Goal: Find specific page/section: Find specific page/section

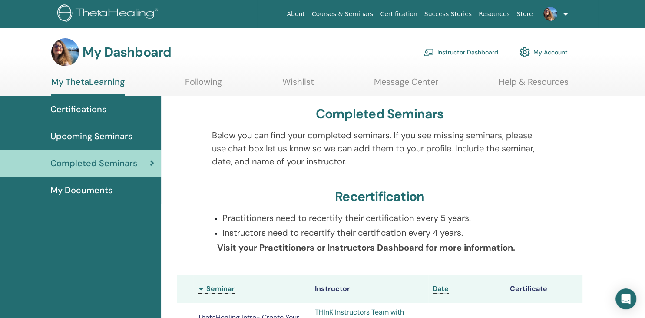
click at [76, 107] on span "Certifications" at bounding box center [78, 109] width 56 height 13
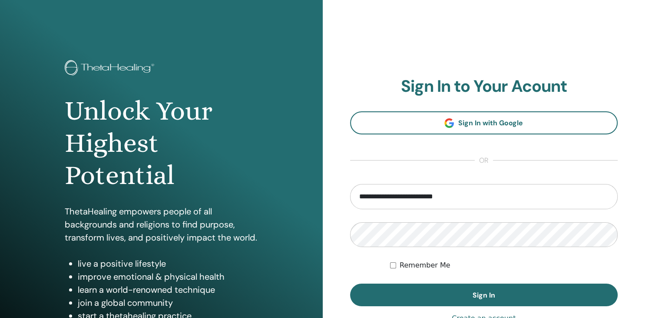
type input "**********"
click at [350, 283] on button "Sign In" at bounding box center [484, 294] width 268 height 23
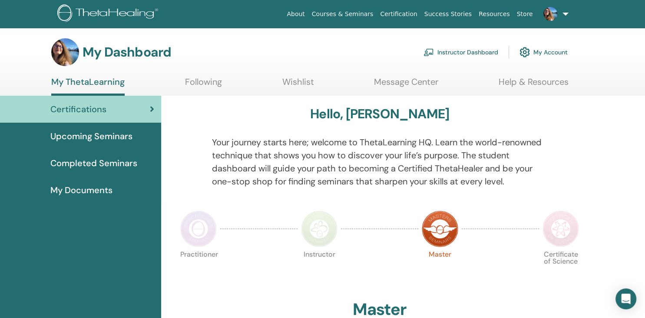
click at [87, 164] on span "Completed Seminars" at bounding box center [93, 162] width 87 height 13
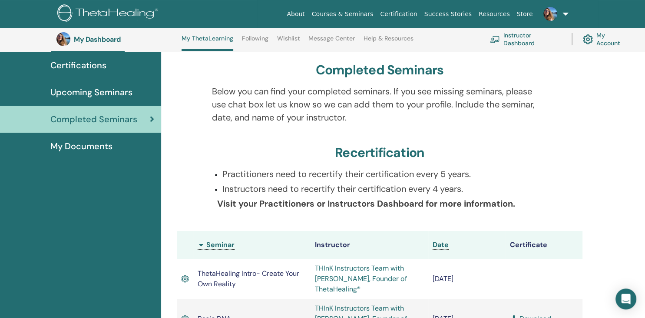
scroll to position [63, 0]
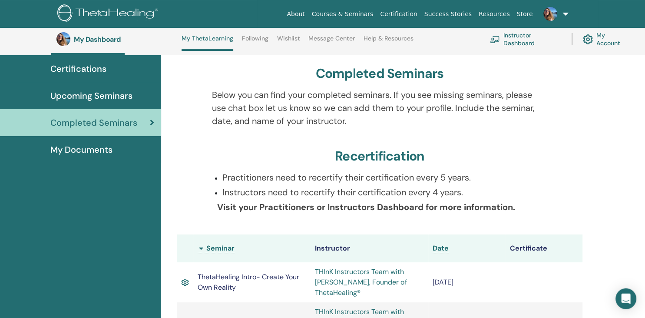
click at [85, 93] on span "Upcoming Seminars" at bounding box center [91, 95] width 82 height 13
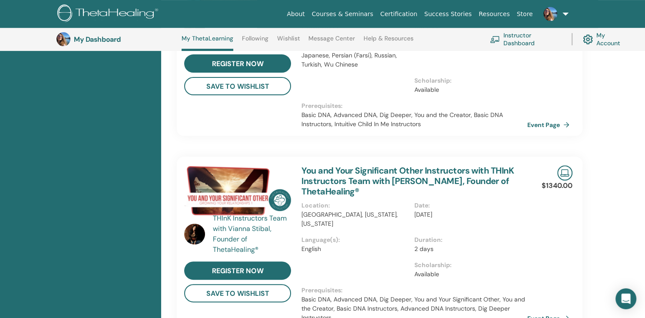
scroll to position [321, 0]
